Goal: Information Seeking & Learning: Check status

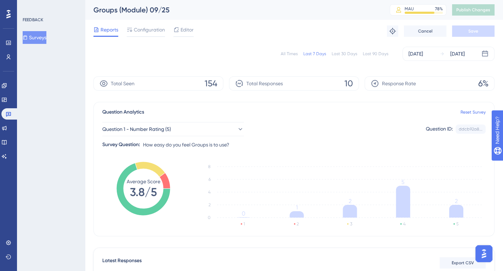
click at [42, 34] on button "Surveys" at bounding box center [35, 37] width 24 height 13
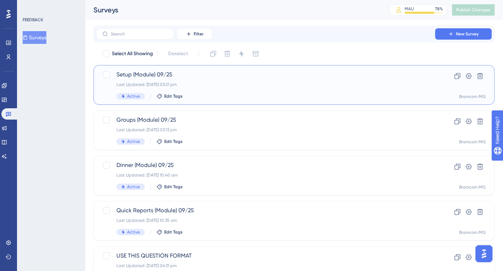
click at [181, 83] on div "Last Updated: [DATE] 03:21 pm" at bounding box center [265, 85] width 298 height 6
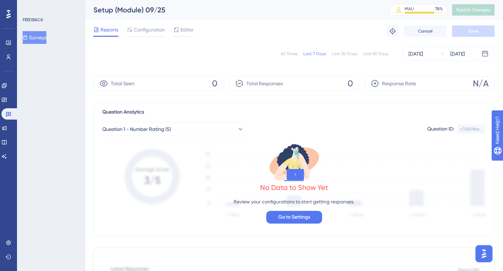
click at [290, 53] on div "All Times" at bounding box center [289, 54] width 17 height 6
click at [38, 35] on button "Surveys" at bounding box center [35, 37] width 24 height 13
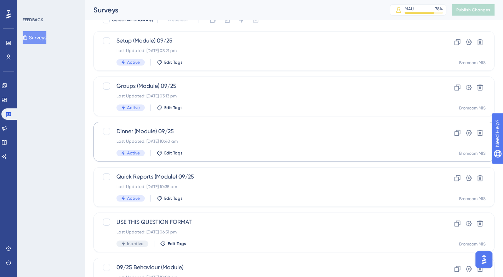
scroll to position [35, 0]
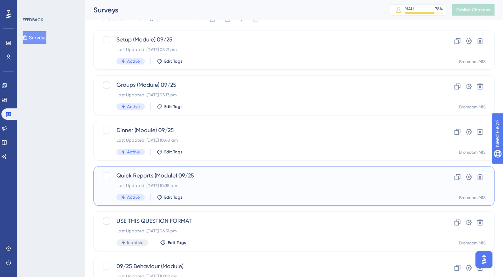
click at [171, 182] on div "Quick Reports (Module) 09/25 Last Updated: [DATE] 10:35 am Active Edit Tags" at bounding box center [265, 185] width 298 height 29
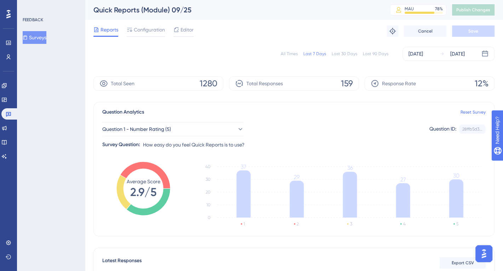
click at [42, 34] on button "Surveys" at bounding box center [35, 37] width 24 height 13
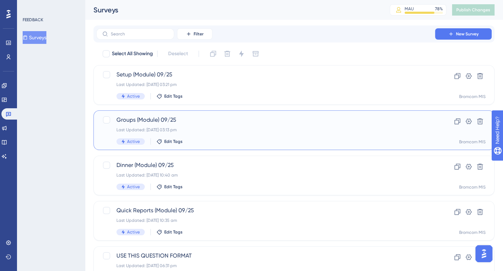
click at [175, 126] on div "Groups (Module) 09/25 Last Updated: [DATE] 03:13 pm Active Edit Tags" at bounding box center [265, 130] width 298 height 29
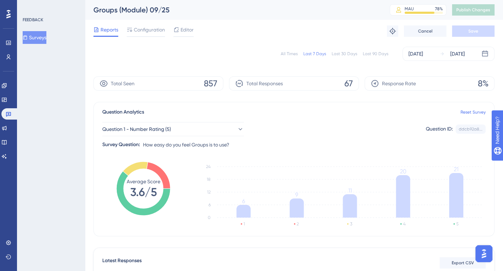
click at [41, 40] on button "Surveys" at bounding box center [35, 37] width 24 height 13
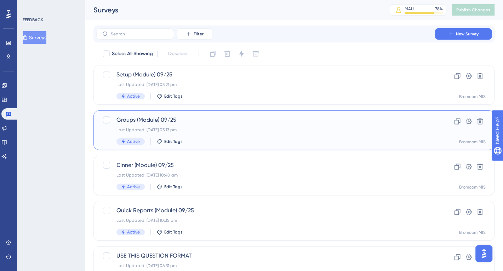
click at [171, 121] on span "Groups (Module) 09/25" at bounding box center [265, 120] width 298 height 8
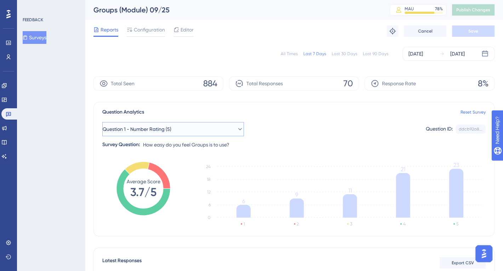
click at [199, 123] on button "Question 1 - Number Rating (5)" at bounding box center [173, 129] width 142 height 14
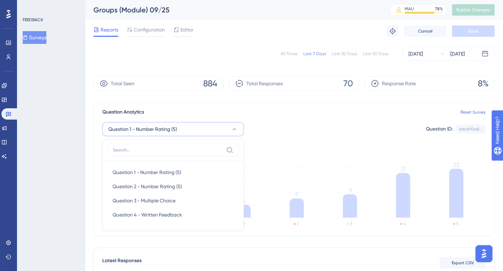
scroll to position [49, 0]
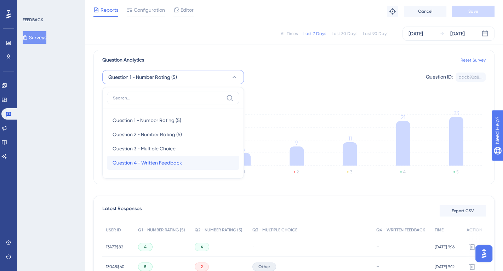
click at [187, 167] on div "Question 4 - Written Feedback Question 4 - Written Feedback" at bounding box center [173, 163] width 121 height 14
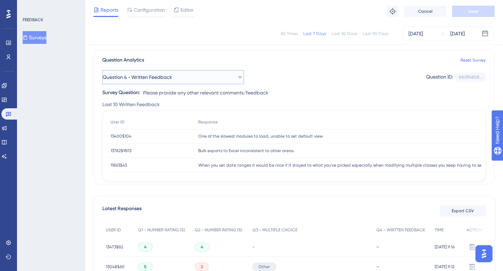
click at [185, 78] on button "Question 4 - Written Feedback" at bounding box center [173, 77] width 142 height 14
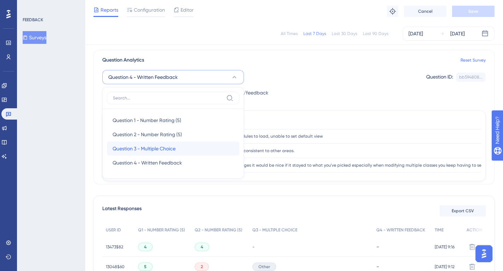
click at [168, 151] on span "Question 3 - Multiple Choice" at bounding box center [144, 148] width 63 height 8
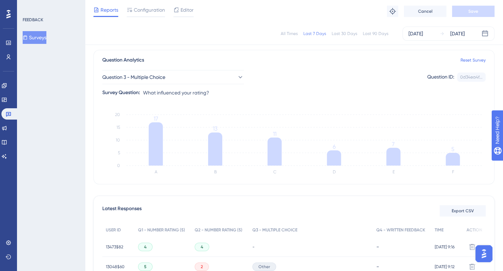
click at [46, 41] on button "Surveys" at bounding box center [35, 37] width 24 height 13
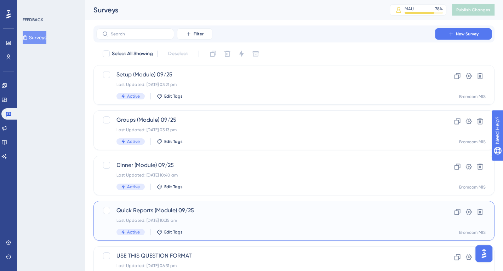
click at [219, 221] on div "Last Updated: [DATE] 10:35 am" at bounding box center [265, 221] width 298 height 6
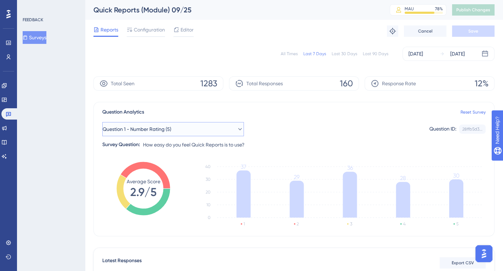
click at [171, 128] on span "Question 1 - Number Rating (5)" at bounding box center [137, 129] width 69 height 8
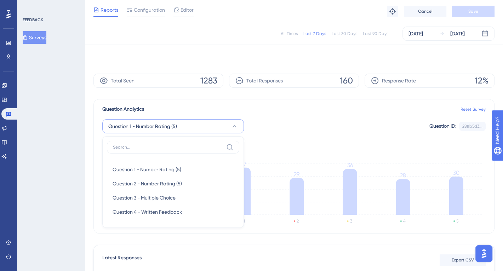
scroll to position [49, 0]
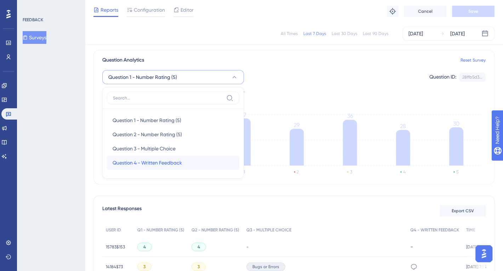
click at [161, 168] on div "Question 4 - Written Feedback Question 4 - Written Feedback" at bounding box center [173, 163] width 121 height 14
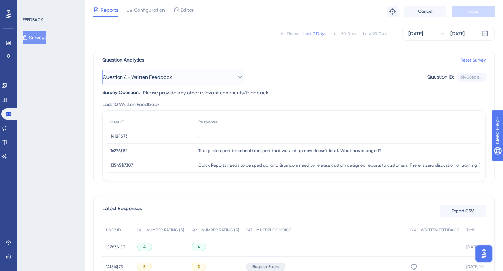
click at [179, 76] on button "Question 4 - Written Feedback" at bounding box center [173, 77] width 142 height 14
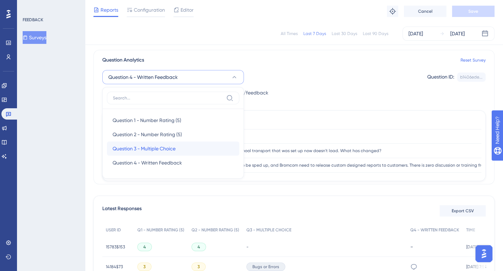
click at [164, 147] on span "Question 3 - Multiple Choice" at bounding box center [144, 148] width 63 height 8
